Goal: Task Accomplishment & Management: Manage account settings

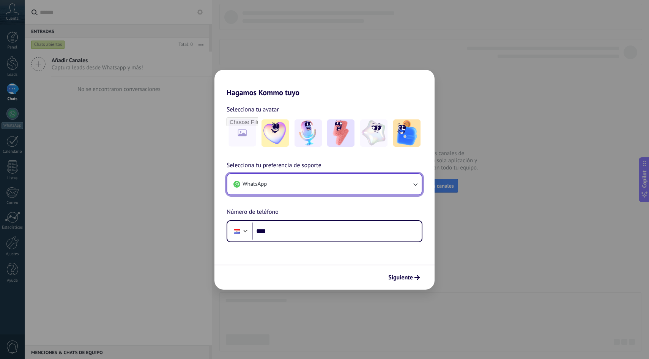
click at [333, 185] on button "WhatsApp" at bounding box center [324, 184] width 194 height 20
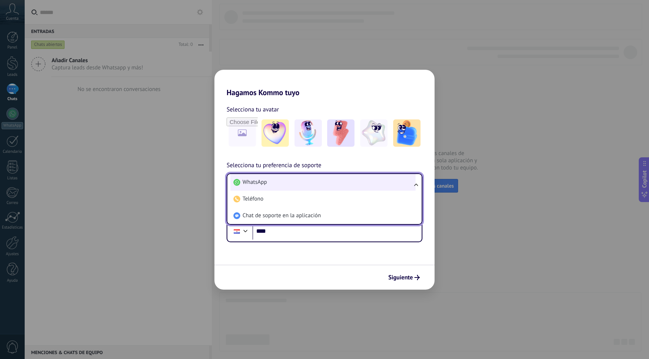
click at [333, 185] on li "WhatsApp" at bounding box center [322, 182] width 185 height 17
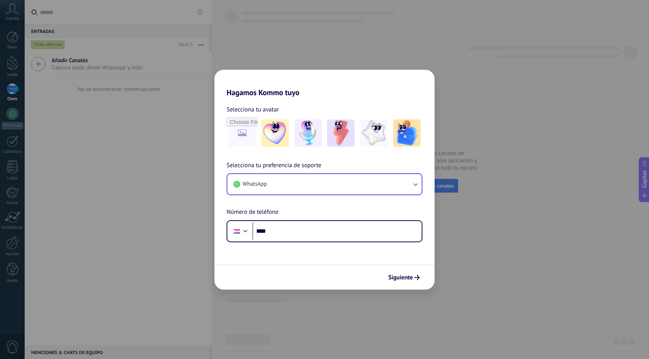
click at [448, 269] on div "Hagamos Kommo tuyo Selecciona tu avatar Selecciona tu preferencia de soporte Wh…" at bounding box center [324, 179] width 649 height 359
click at [410, 276] on span "Siguiente" at bounding box center [400, 277] width 25 height 5
click at [333, 243] on form "Selecciona tu avatar Selecciona tu preferencia de soporte WhatsApp Número de te…" at bounding box center [324, 193] width 220 height 193
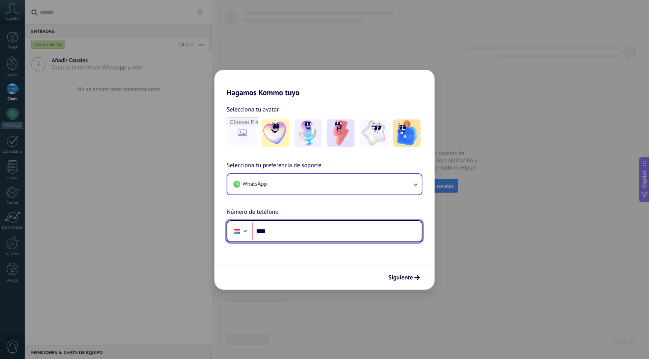
click at [329, 235] on input "****" at bounding box center [336, 231] width 169 height 17
type input "**********"
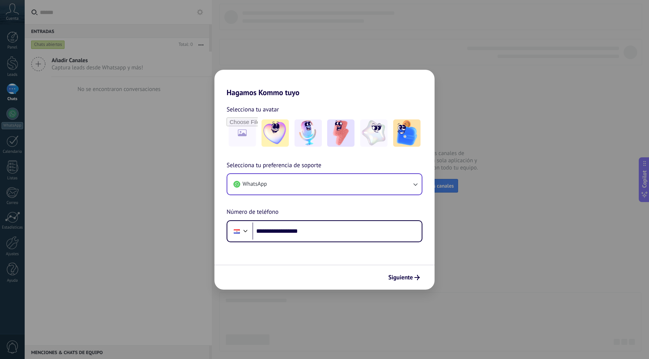
click at [400, 270] on div "Siguiente" at bounding box center [324, 277] width 220 height 25
click at [403, 275] on span "Siguiente" at bounding box center [400, 277] width 25 height 5
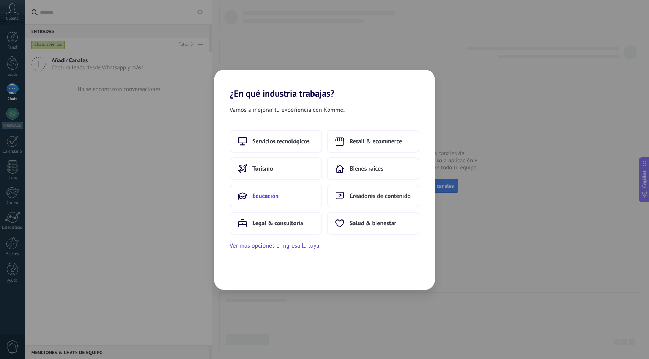
click at [295, 200] on button "Educación" at bounding box center [276, 196] width 93 height 23
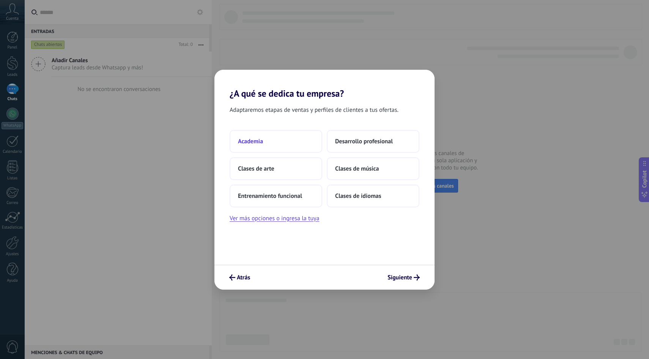
click at [289, 137] on button "Academia" at bounding box center [276, 141] width 93 height 23
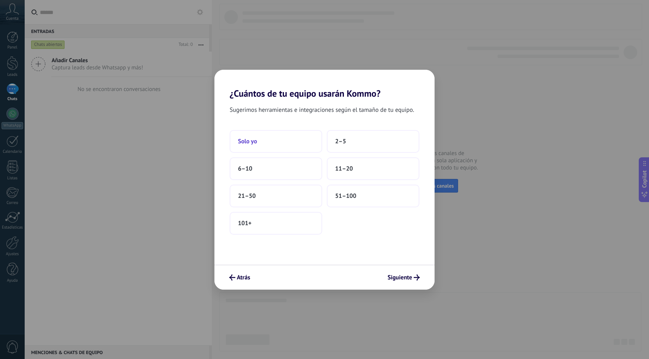
click at [287, 144] on button "Solo yo" at bounding box center [276, 141] width 93 height 23
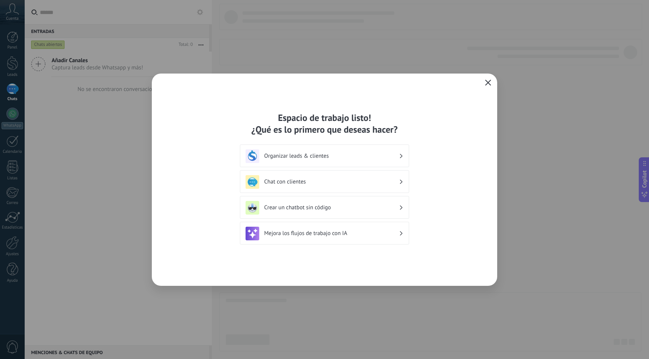
click at [488, 81] on icon "button" at bounding box center [488, 83] width 6 height 6
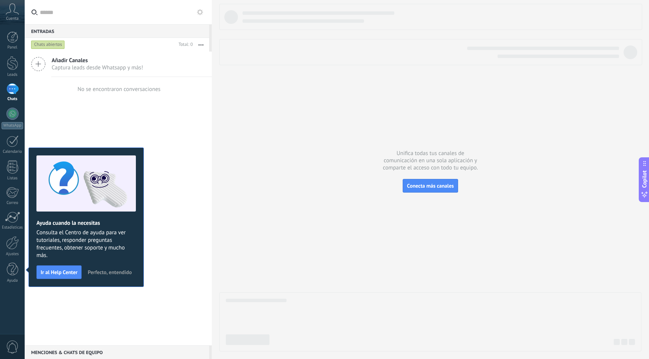
click at [113, 273] on span "Perfecto, entendido" at bounding box center [110, 272] width 44 height 5
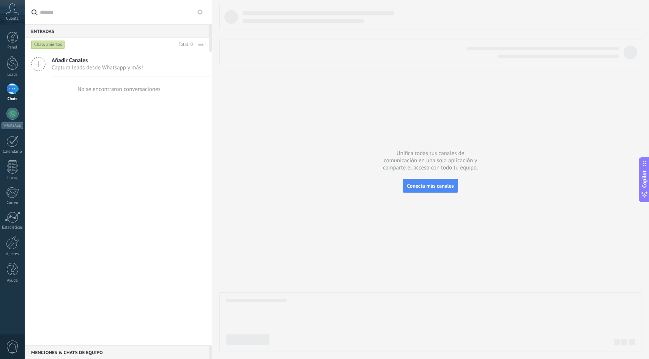
click at [15, 92] on div at bounding box center [12, 89] width 12 height 11
click at [417, 181] on button "Conecta más canales" at bounding box center [430, 186] width 55 height 14
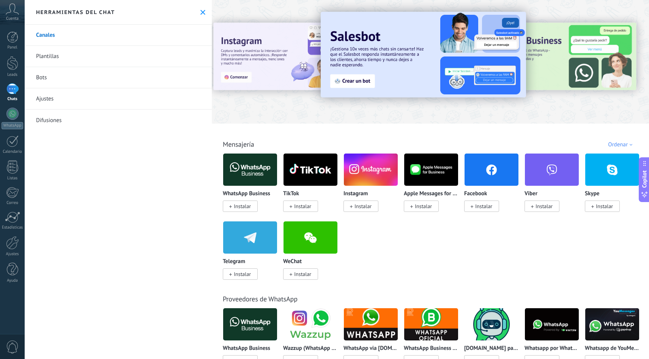
click at [241, 208] on span "Instalar" at bounding box center [242, 206] width 17 height 7
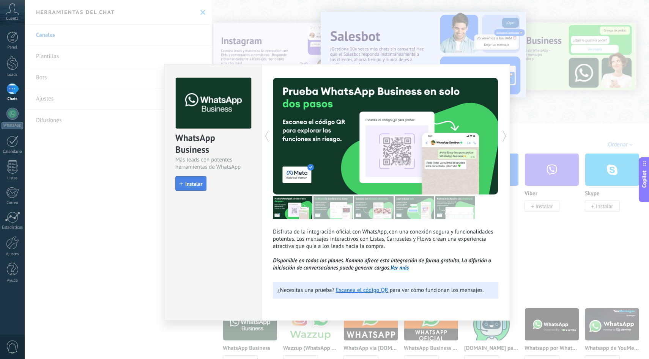
click at [198, 186] on span "Instalar" at bounding box center [193, 183] width 17 height 5
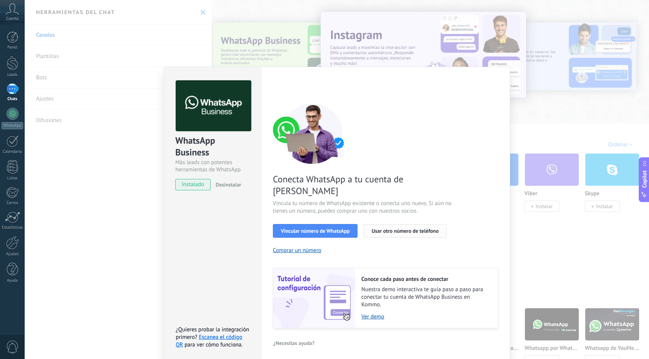
click at [401, 229] on span "Usar otro número de teléfono" at bounding box center [405, 231] width 67 height 5
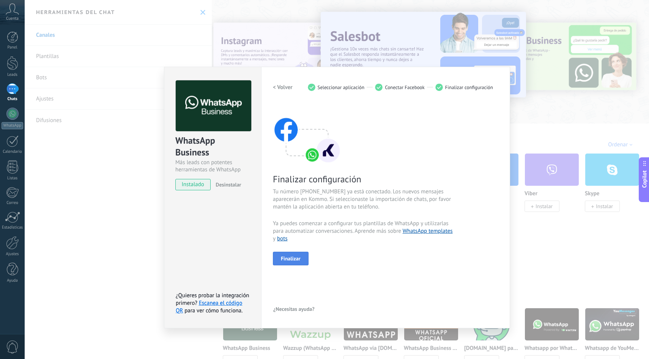
click at [305, 265] on button "Finalizar" at bounding box center [291, 259] width 36 height 14
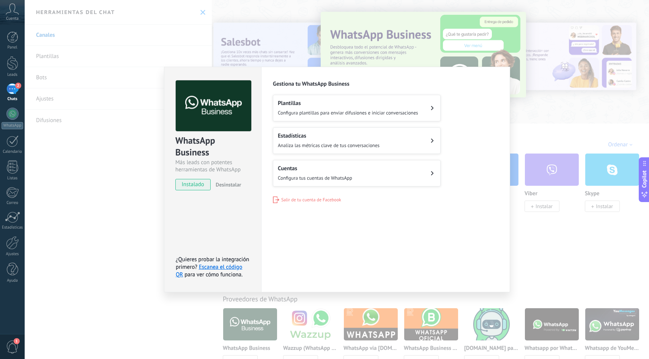
click at [426, 103] on button "Plantillas Configura plantillas para enviar difusiones e iniciar conversaciones" at bounding box center [357, 108] width 168 height 27
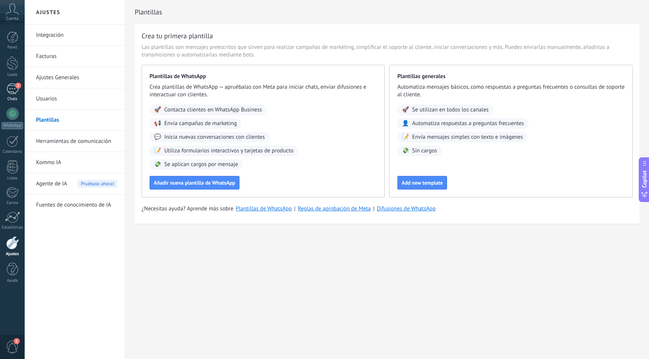
click at [11, 95] on link "2 Chats" at bounding box center [12, 93] width 25 height 18
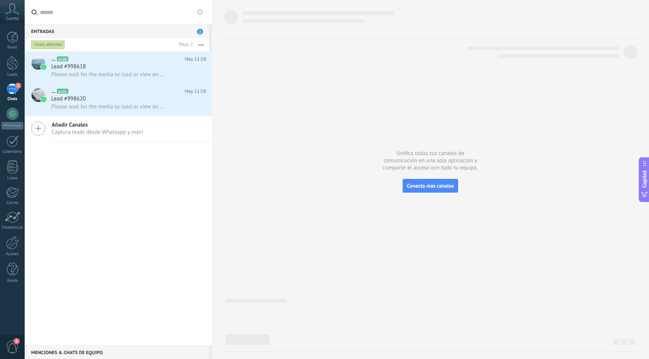
click at [11, 89] on div "2" at bounding box center [12, 89] width 12 height 11
click at [409, 181] on button "Conecta más canales" at bounding box center [430, 186] width 55 height 14
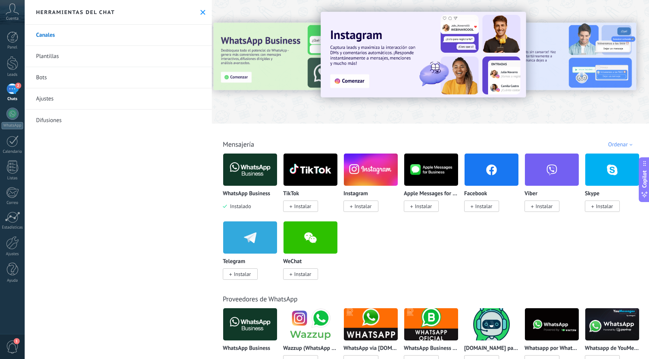
click at [240, 167] on img at bounding box center [250, 169] width 54 height 37
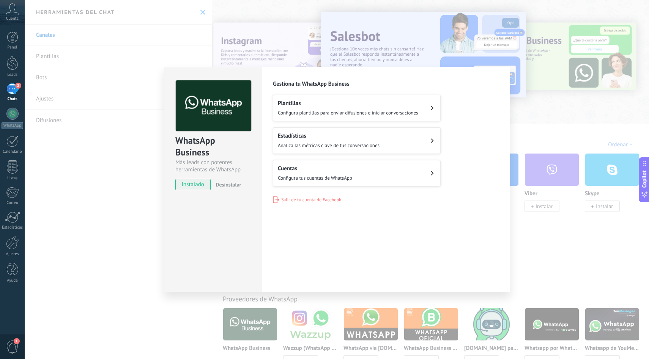
click at [125, 232] on div "WhatsApp Business Más leads con potentes herramientas de WhatsApp instalado Des…" at bounding box center [337, 179] width 624 height 359
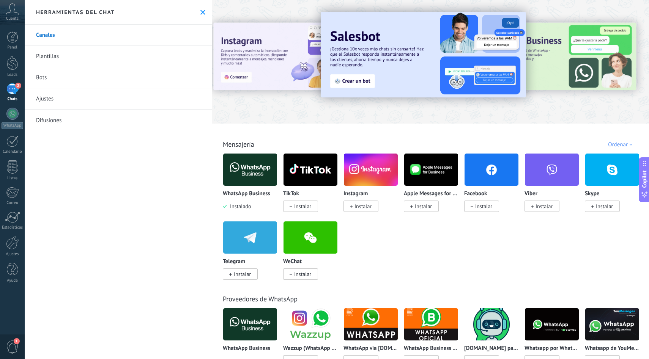
click at [93, 80] on link "Bots" at bounding box center [118, 77] width 187 height 21
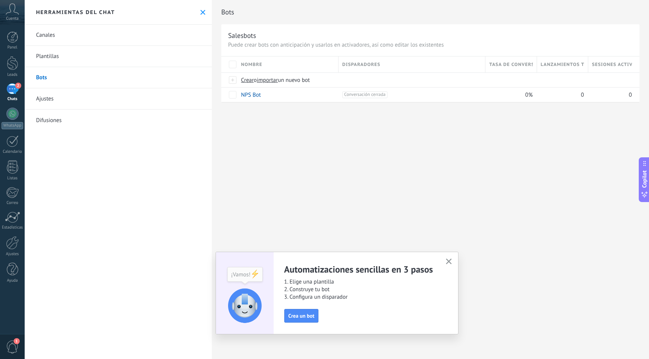
click at [445, 258] on button "button" at bounding box center [448, 262] width 9 height 10
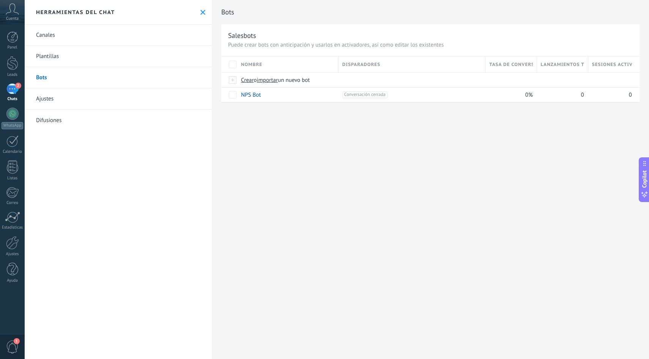
click at [196, 16] on div "Herramientas del chat" at bounding box center [118, 12] width 187 height 25
click at [200, 12] on use at bounding box center [202, 12] width 5 height 5
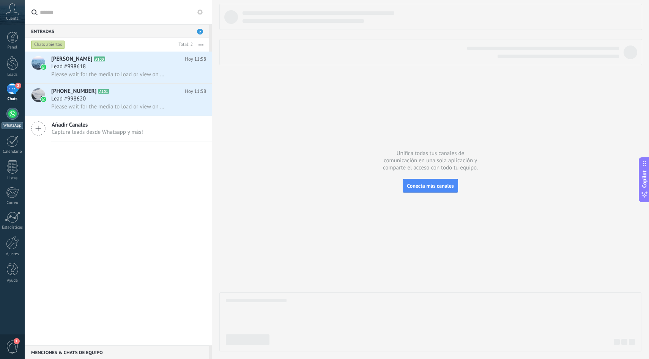
click at [14, 108] on div at bounding box center [12, 114] width 12 height 12
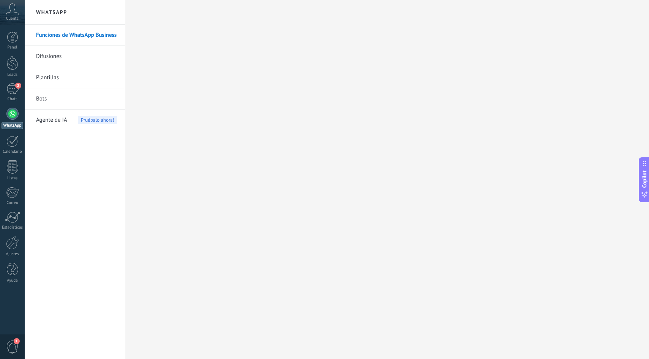
click at [92, 102] on link "Bots" at bounding box center [76, 98] width 81 height 21
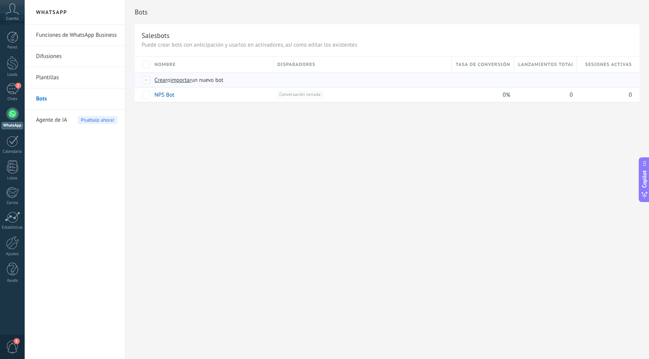
click at [162, 82] on span "Crear" at bounding box center [160, 80] width 13 height 7
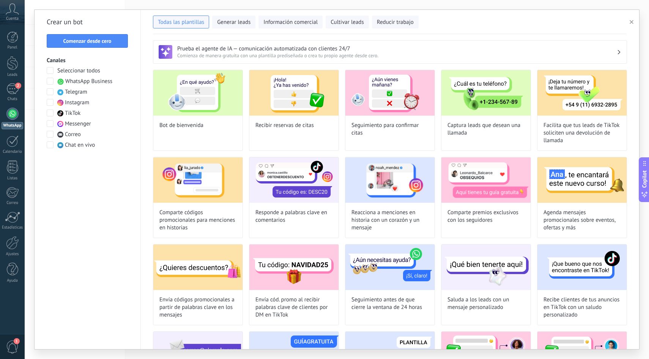
click at [48, 82] on span at bounding box center [50, 81] width 7 height 7
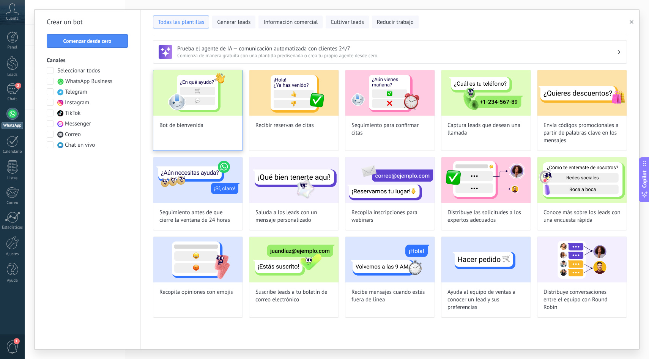
click at [222, 99] on img at bounding box center [197, 93] width 89 height 46
type input "**********"
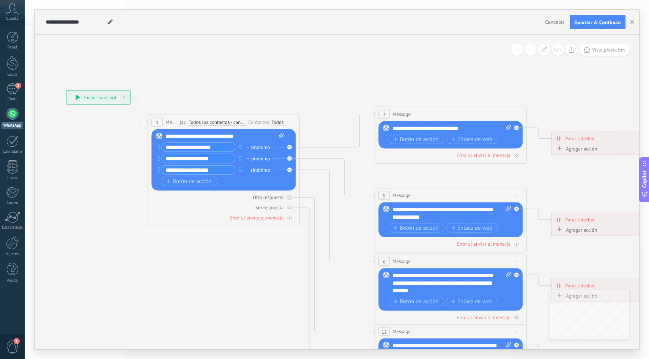
drag, startPoint x: 417, startPoint y: 88, endPoint x: 288, endPoint y: 69, distance: 130.1
click at [288, 69] on icon at bounding box center [467, 284] width 1183 height 767
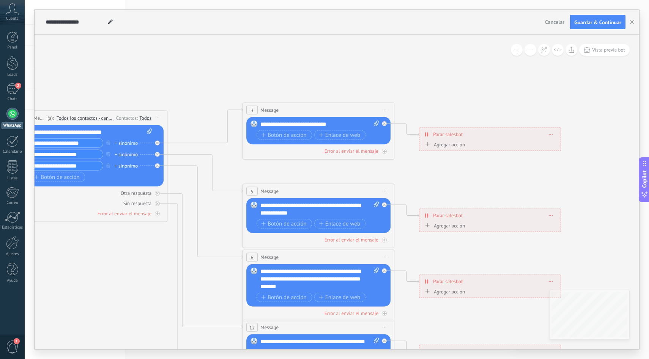
drag, startPoint x: 416, startPoint y: 87, endPoint x: 284, endPoint y: 84, distance: 132.2
click at [284, 84] on icon at bounding box center [335, 279] width 1183 height 767
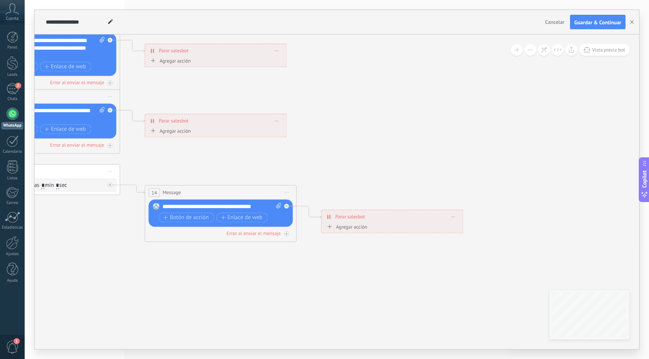
drag, startPoint x: 535, startPoint y: 172, endPoint x: 258, endPoint y: 159, distance: 277.0
click at [258, 160] on icon at bounding box center [61, 48] width 1183 height 767
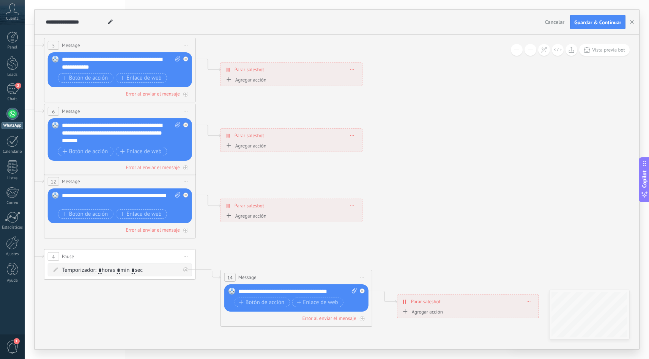
drag, startPoint x: 316, startPoint y: 222, endPoint x: 395, endPoint y: 215, distance: 78.9
click at [395, 215] on icon at bounding box center [137, 133] width 1183 height 767
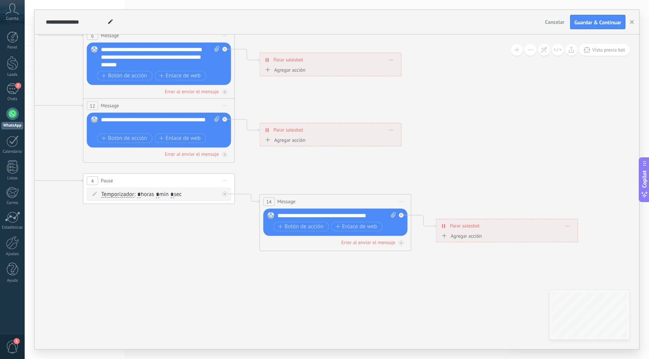
drag, startPoint x: 378, startPoint y: 226, endPoint x: 416, endPoint y: 148, distance: 86.1
click at [416, 148] on icon at bounding box center [176, 57] width 1183 height 767
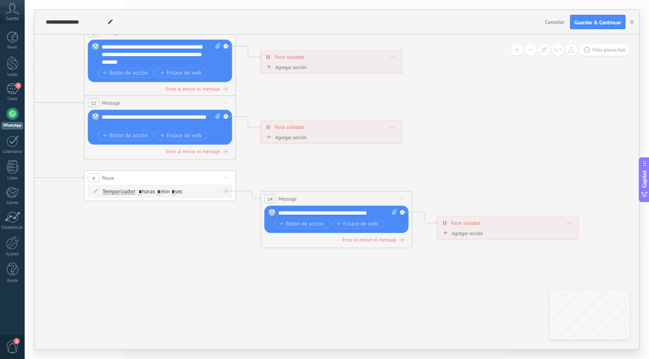
click at [372, 214] on div "**********" at bounding box center [337, 214] width 119 height 8
click at [392, 213] on icon at bounding box center [394, 213] width 5 height 6
click input "Subir" at bounding box center [0, 0] width 0 height 0
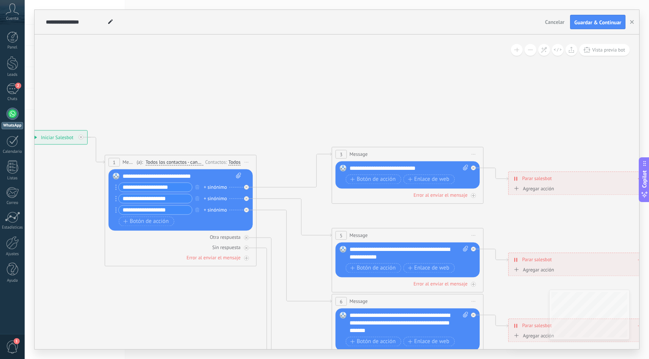
drag, startPoint x: 149, startPoint y: 78, endPoint x: 419, endPoint y: 72, distance: 270.3
click at [416, 72] on icon at bounding box center [424, 323] width 1183 height 767
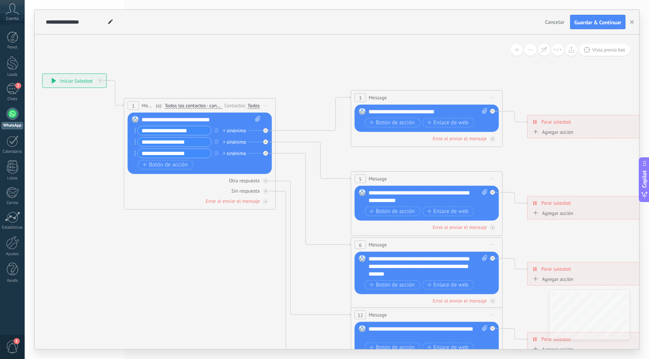
click at [14, 113] on div at bounding box center [12, 114] width 12 height 12
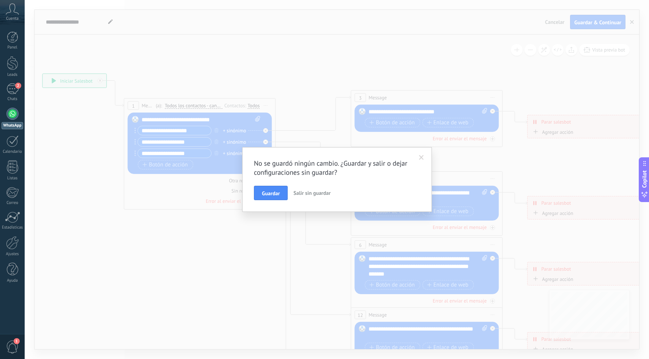
click at [310, 193] on span "Salir sin guardar" at bounding box center [311, 193] width 37 height 7
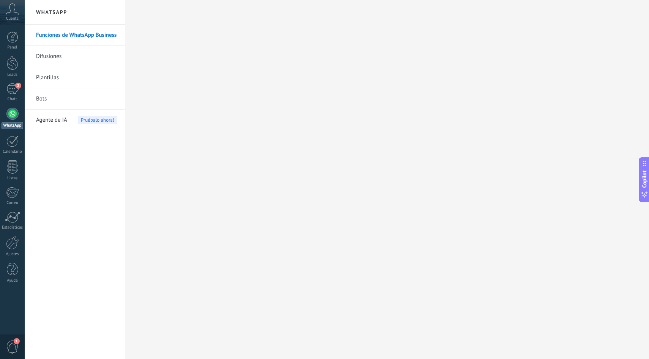
click at [79, 32] on link "Funciones de WhatsApp Business" at bounding box center [76, 35] width 81 height 21
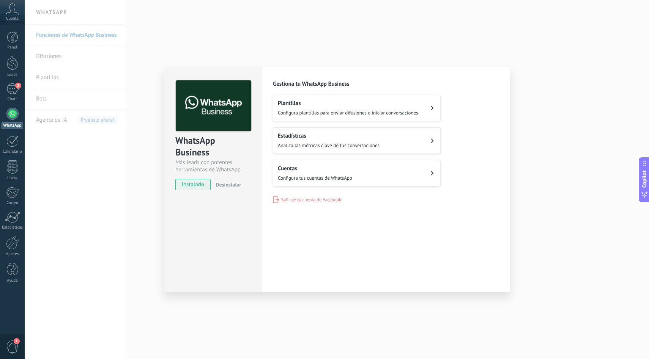
click at [399, 177] on button "Cuentas Configura tus cuentas de WhatsApp" at bounding box center [357, 173] width 168 height 27
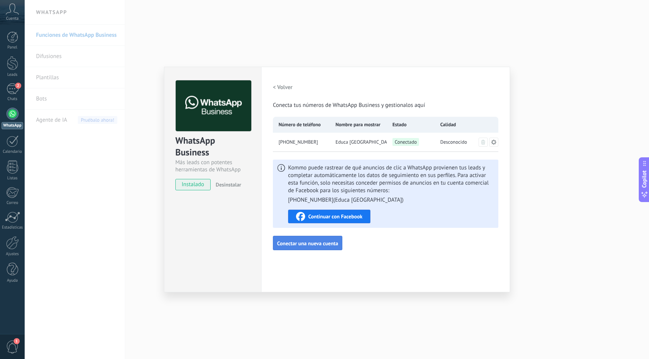
click at [314, 243] on span "Conectar una nueva cuenta" at bounding box center [307, 243] width 61 height 5
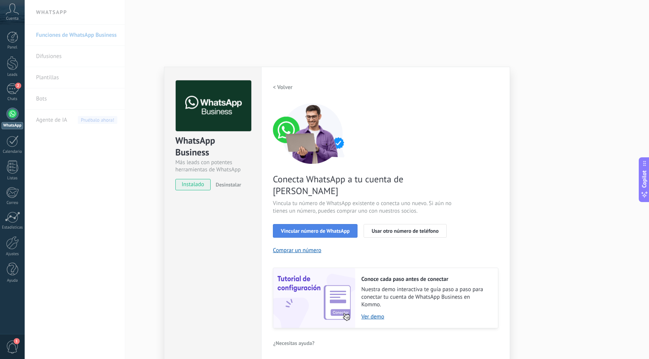
click at [343, 229] on span "Vincular número de WhatsApp" at bounding box center [315, 231] width 69 height 5
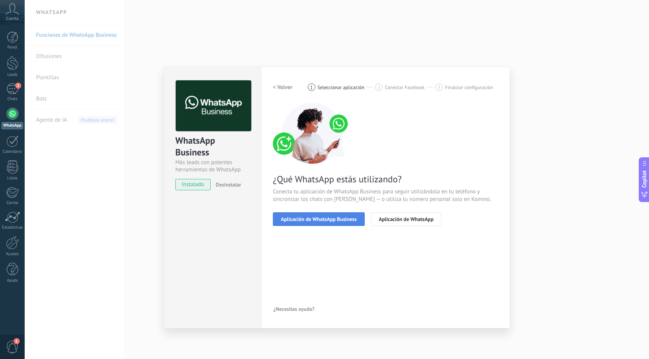
click at [340, 218] on span "Aplicación de WhatsApp Business" at bounding box center [319, 219] width 76 height 5
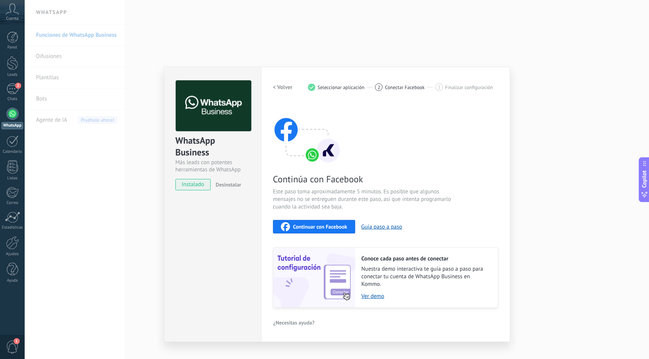
click at [332, 228] on span "Continuar con Facebook" at bounding box center [320, 226] width 54 height 5
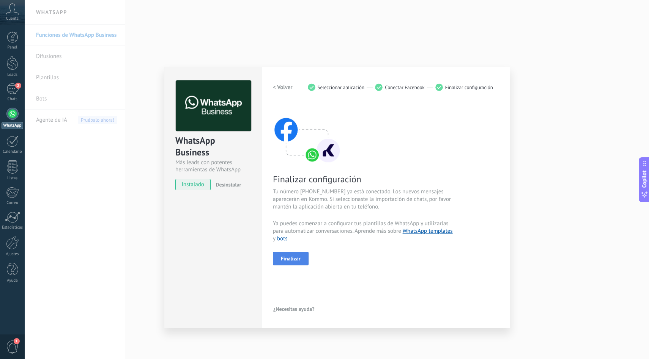
click at [300, 258] on span "Finalizar" at bounding box center [291, 258] width 20 height 5
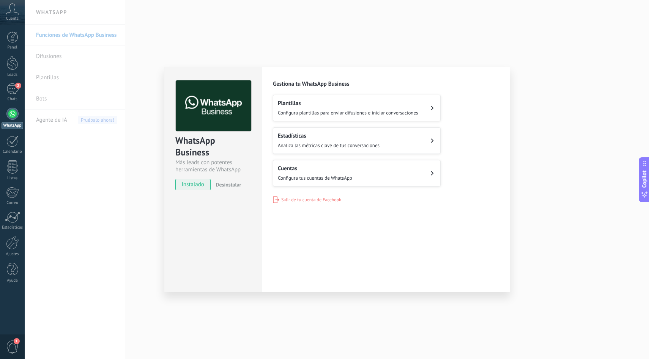
click at [332, 170] on h2 "Cuentas" at bounding box center [315, 168] width 74 height 7
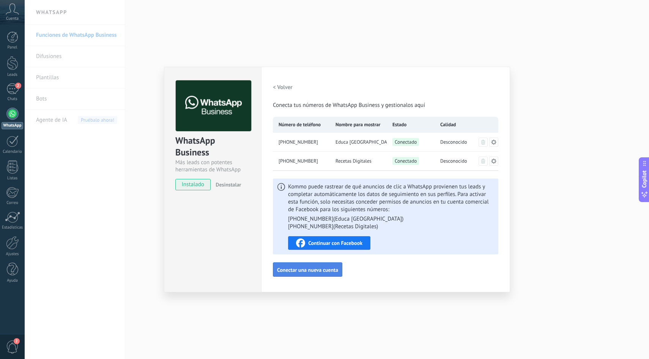
click at [309, 268] on span "Conectar una nueva cuenta" at bounding box center [307, 270] width 61 height 5
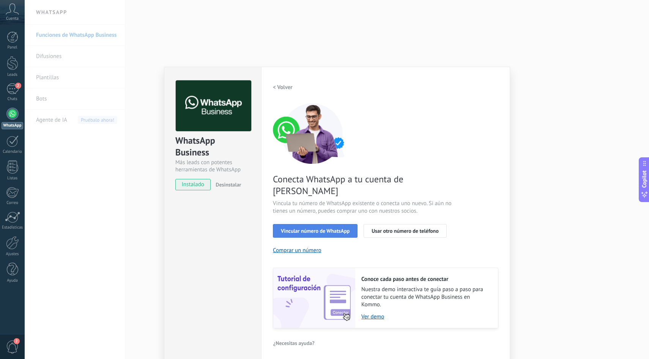
click at [342, 229] on span "Vincular número de WhatsApp" at bounding box center [315, 231] width 69 height 5
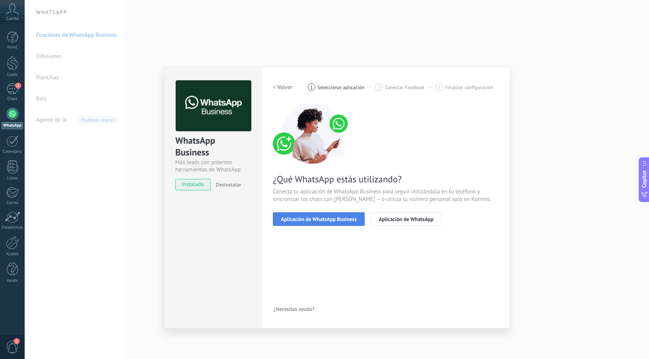
click at [346, 222] on span "Aplicación de WhatsApp Business" at bounding box center [319, 219] width 76 height 5
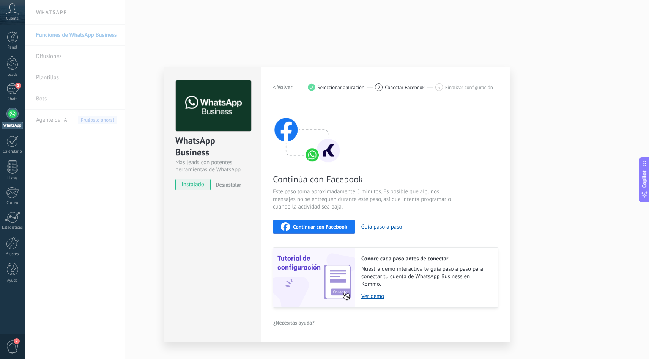
click at [342, 227] on span "Continuar con Facebook" at bounding box center [320, 226] width 54 height 5
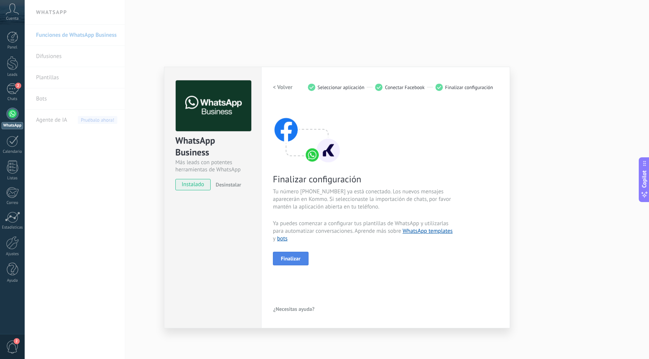
click at [293, 262] on button "Finalizar" at bounding box center [291, 259] width 36 height 14
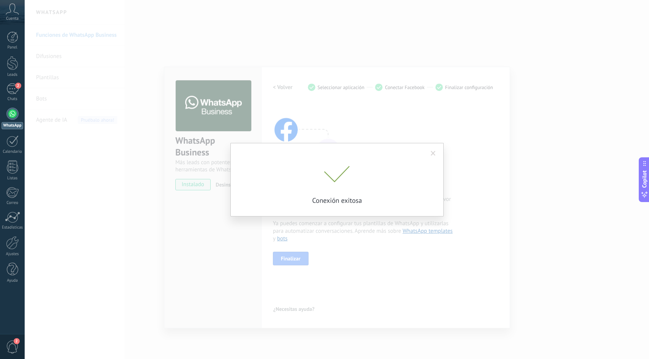
click at [433, 154] on span at bounding box center [433, 153] width 5 height 5
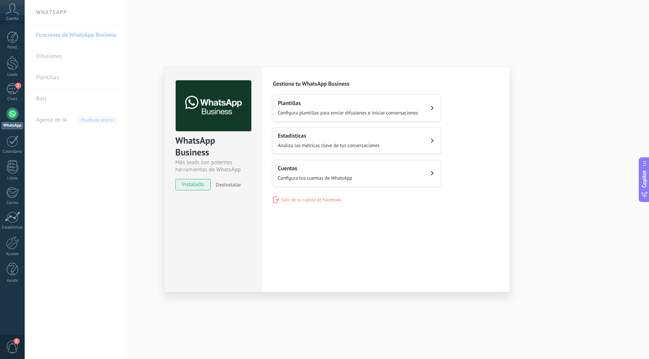
click at [334, 172] on div "Cuentas Configura tus cuentas de WhatsApp" at bounding box center [315, 173] width 74 height 17
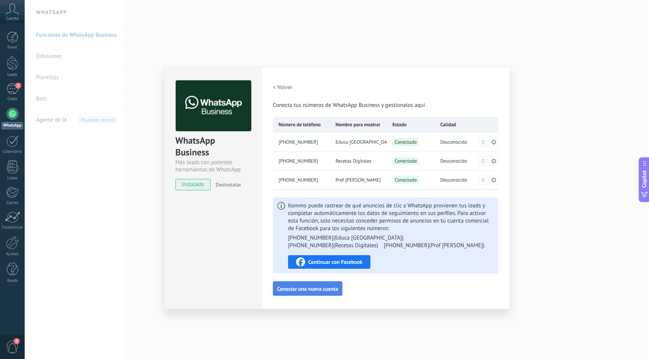
click at [318, 290] on span "Conectar una nueva cuenta" at bounding box center [307, 289] width 61 height 5
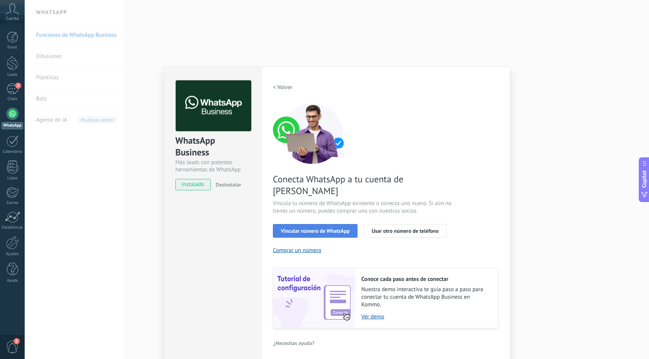
click at [325, 229] on span "Vincular número de WhatsApp" at bounding box center [315, 231] width 69 height 5
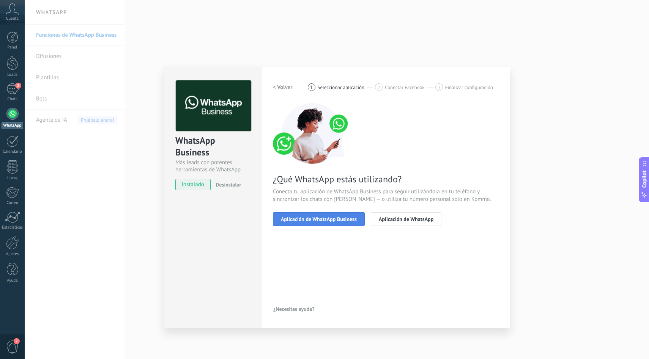
click at [335, 222] on span "Aplicación de WhatsApp Business" at bounding box center [319, 219] width 76 height 5
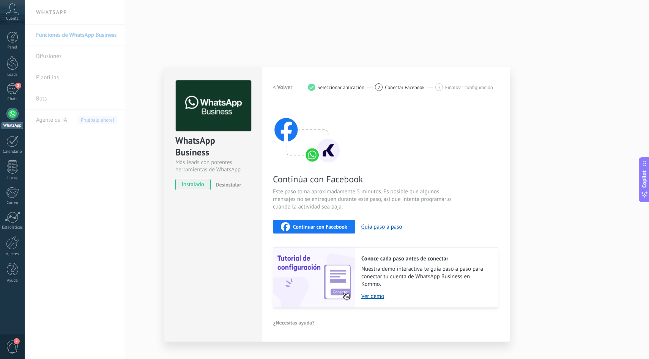
click at [319, 229] on span "Continuar con Facebook" at bounding box center [320, 226] width 54 height 5
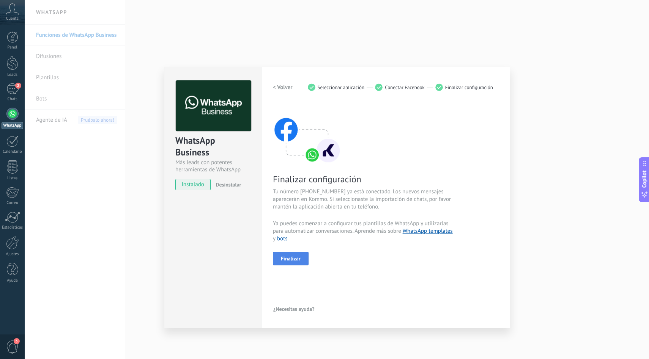
click at [299, 262] on span "Finalizar" at bounding box center [291, 258] width 20 height 5
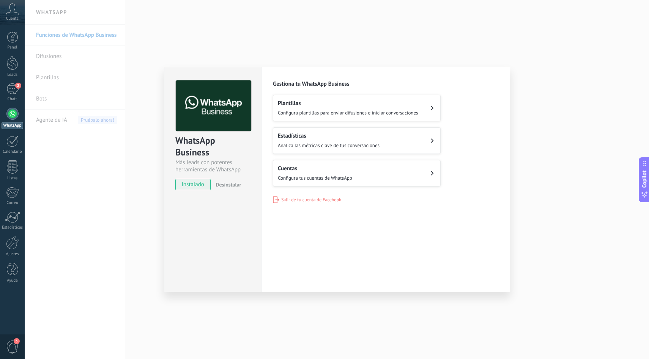
click at [357, 173] on button "Cuentas Configura tus cuentas de WhatsApp" at bounding box center [357, 173] width 168 height 27
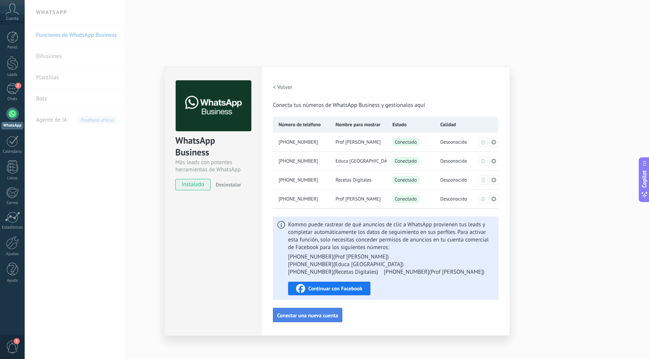
click at [308, 312] on button "Conectar una nueva cuenta" at bounding box center [307, 315] width 69 height 14
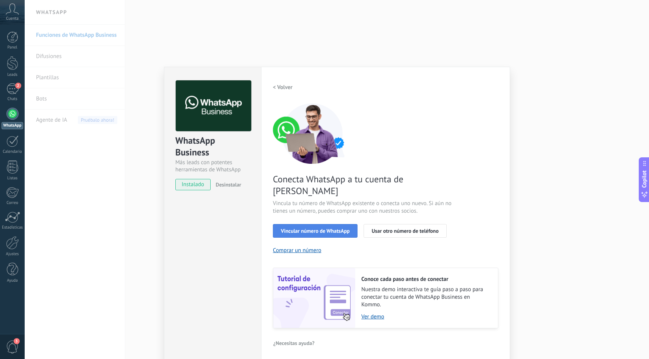
click at [344, 229] on span "Vincular número de WhatsApp" at bounding box center [315, 231] width 69 height 5
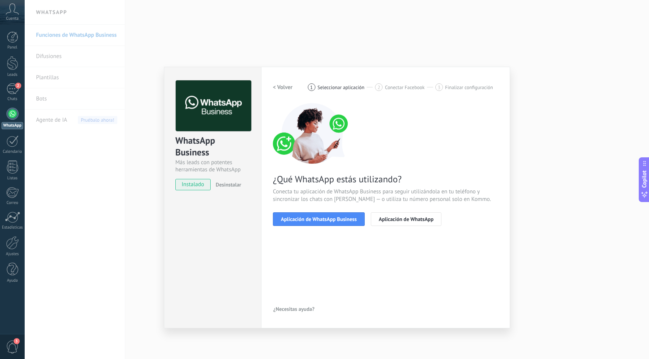
click at [344, 219] on span "Aplicación de WhatsApp Business" at bounding box center [319, 219] width 76 height 5
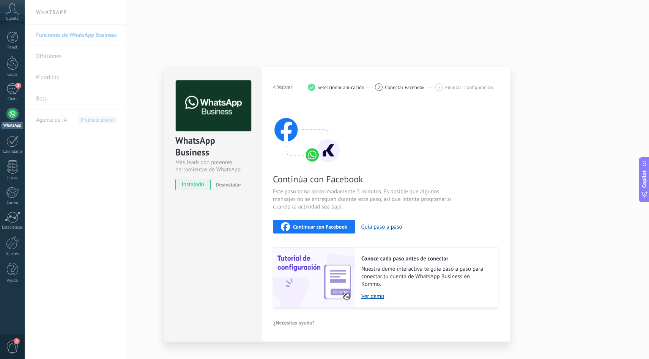
click at [339, 224] on span "Continuar con Facebook" at bounding box center [320, 226] width 54 height 5
